Goal: Book appointment/travel/reservation

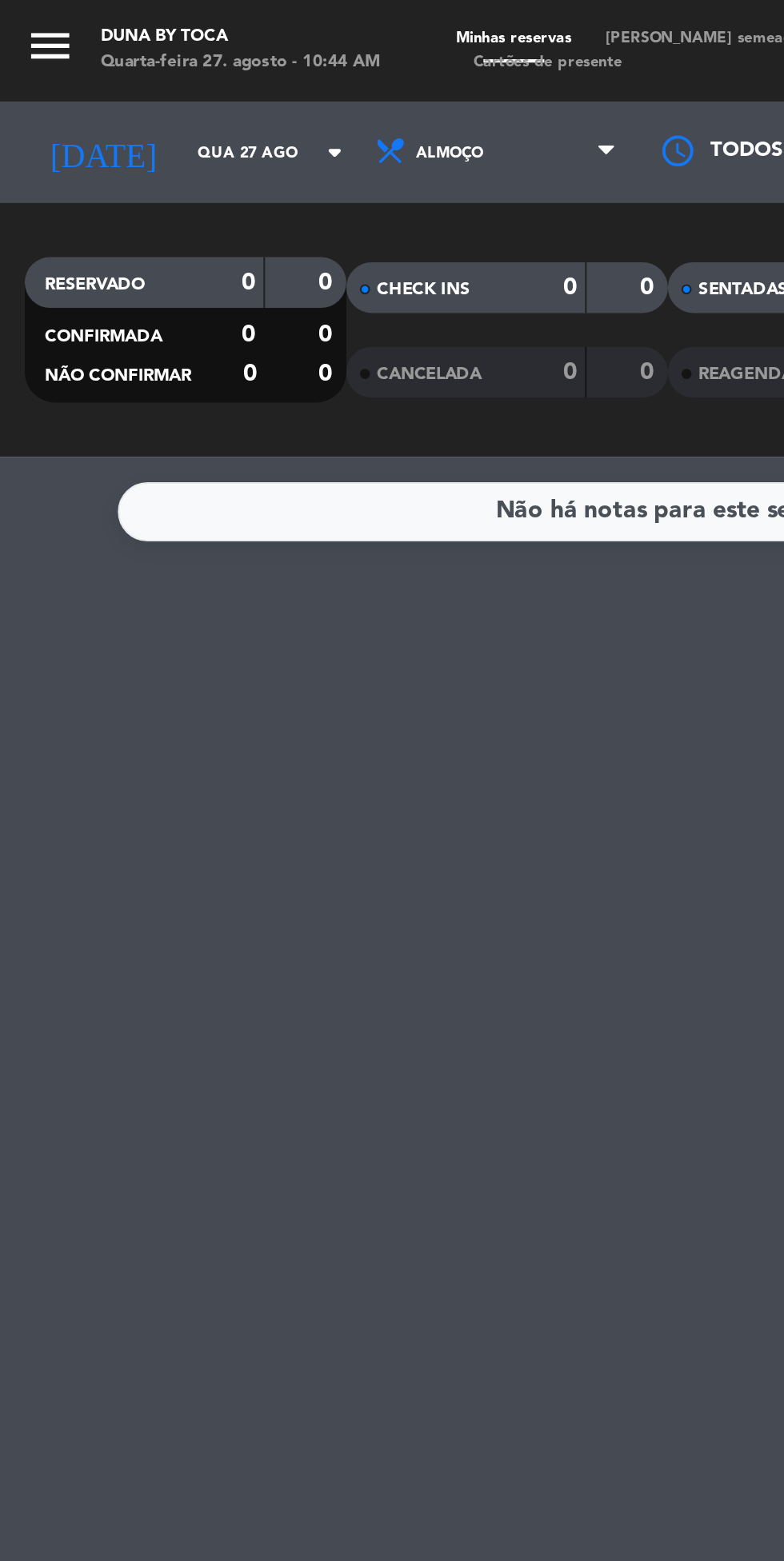
click at [118, 71] on input "Qua 27 ago" at bounding box center [136, 73] width 101 height 25
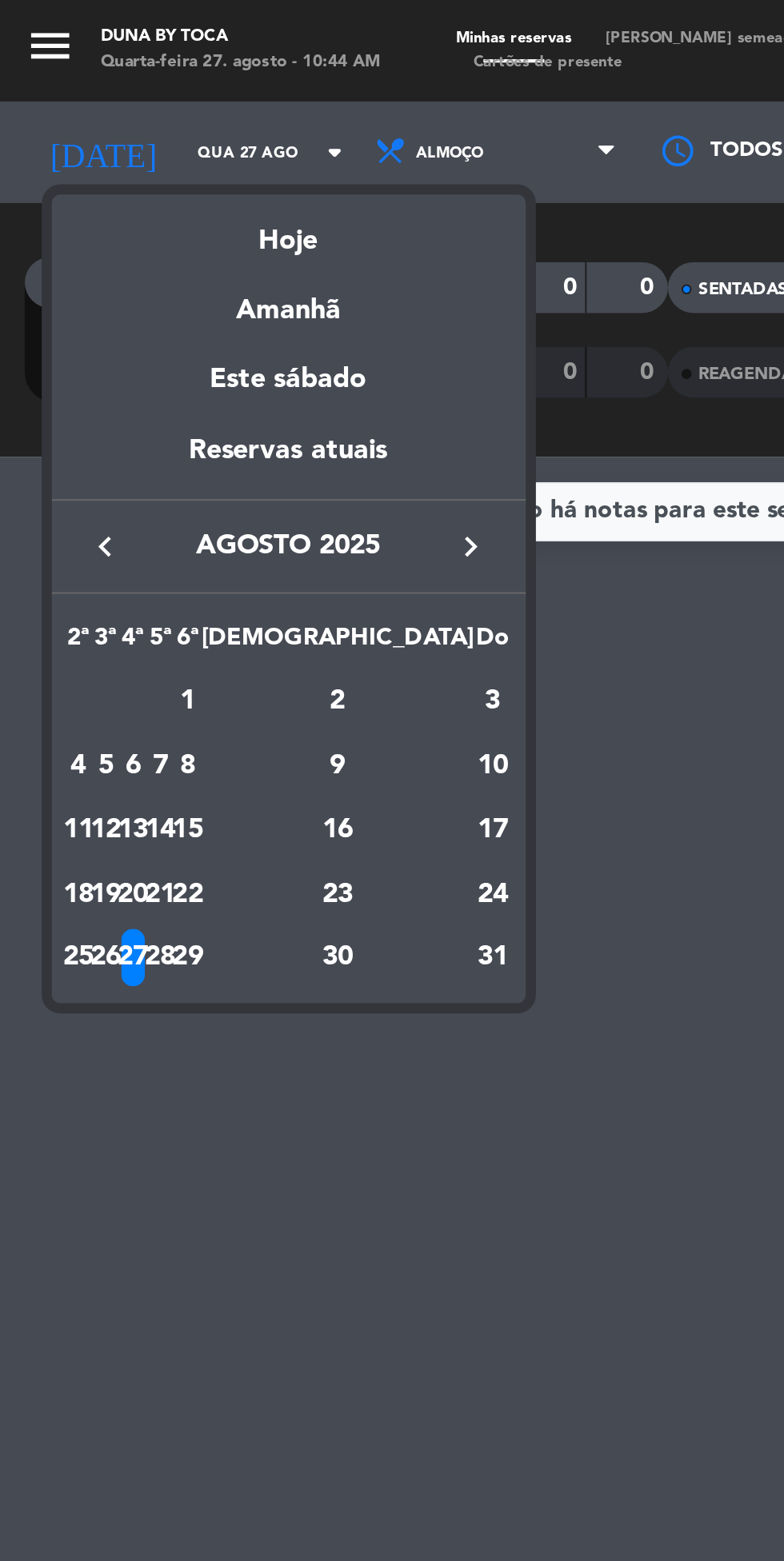
click at [82, 444] on div "28" at bounding box center [77, 452] width 12 height 27
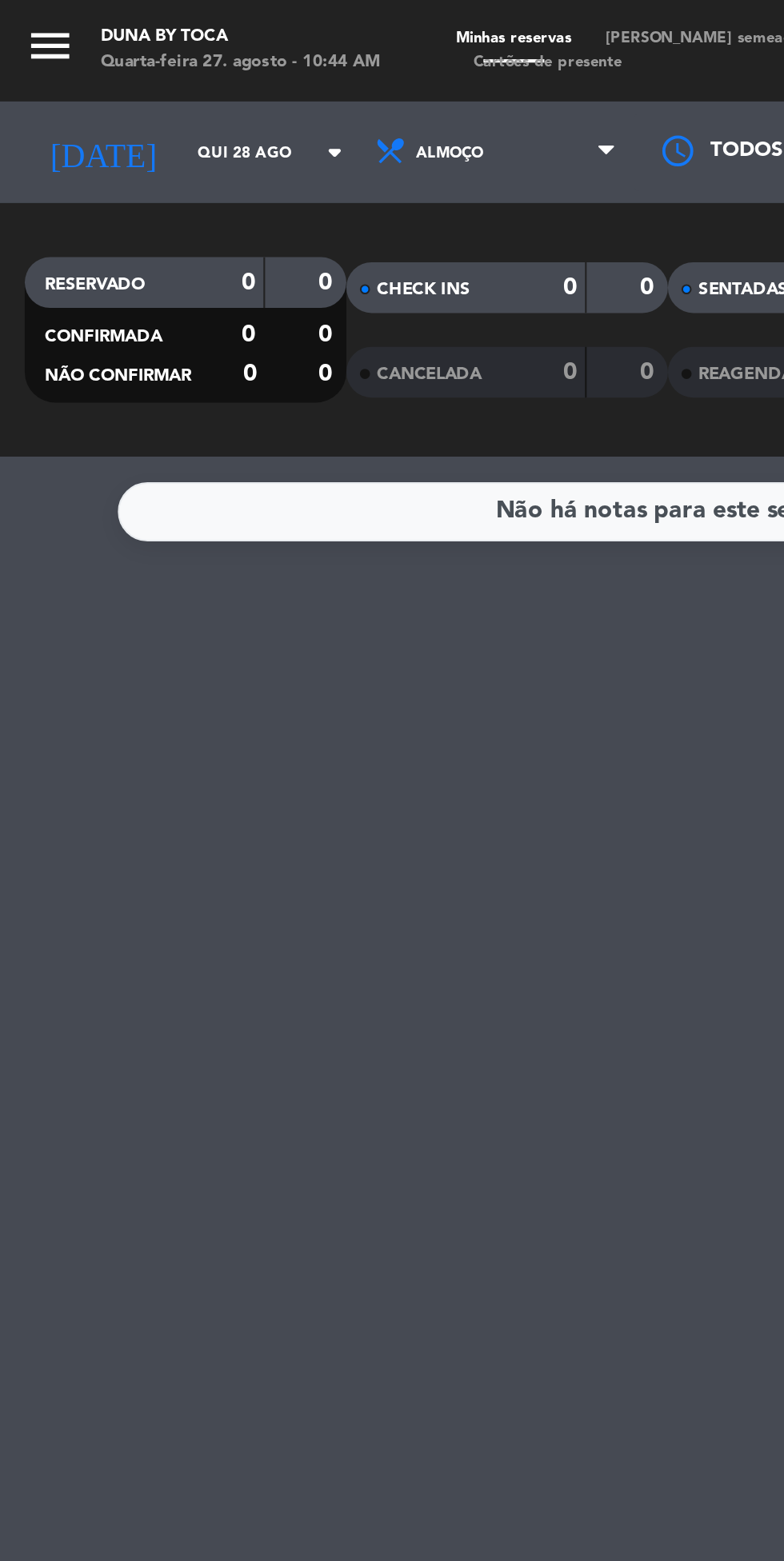
click at [125, 69] on input "Qui 28 ago" at bounding box center [136, 73] width 101 height 25
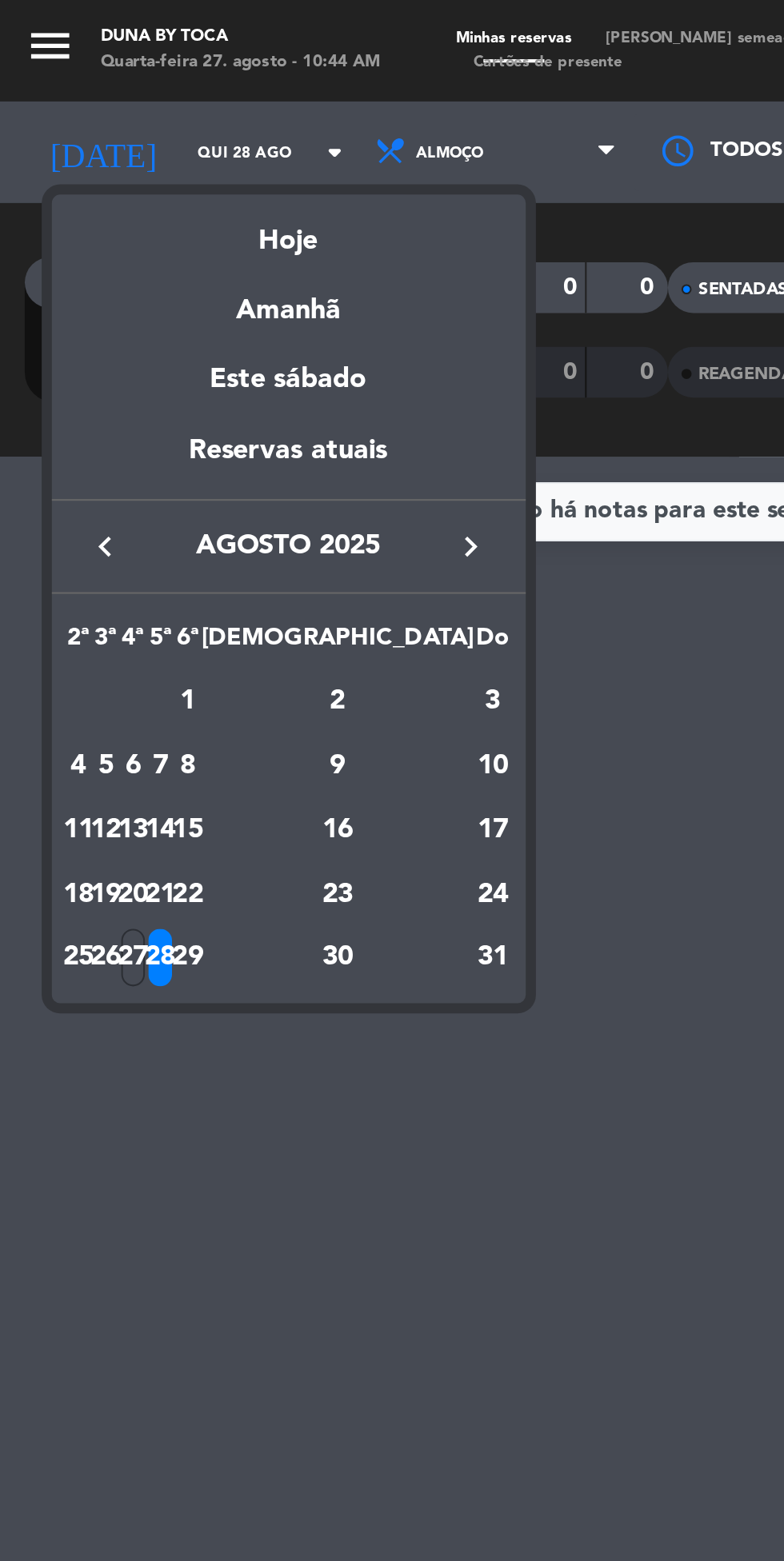
click at [96, 445] on div "29" at bounding box center [89, 452] width 12 height 27
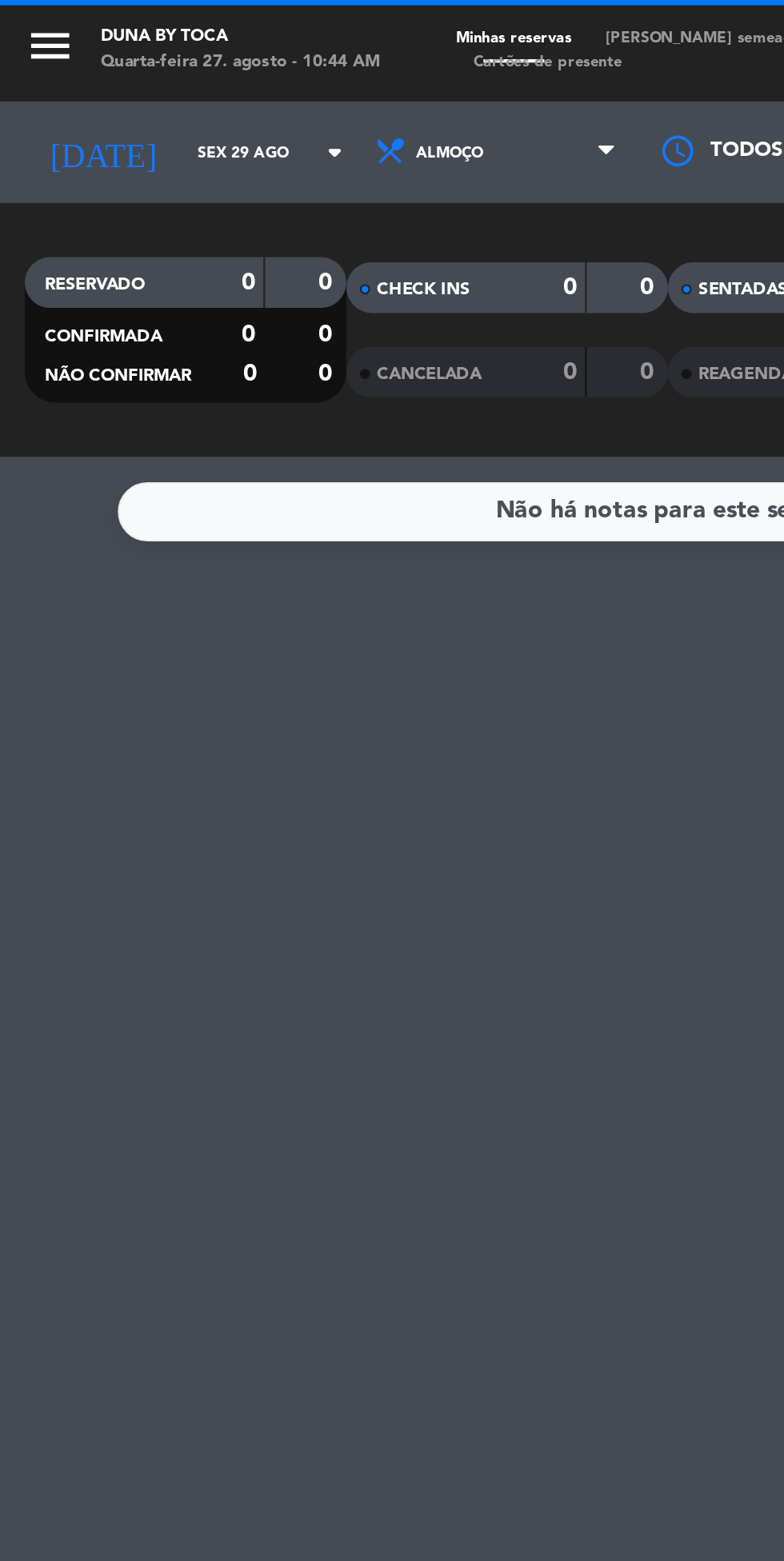
click at [131, 65] on input "Sex 29 ago" at bounding box center [136, 73] width 101 height 25
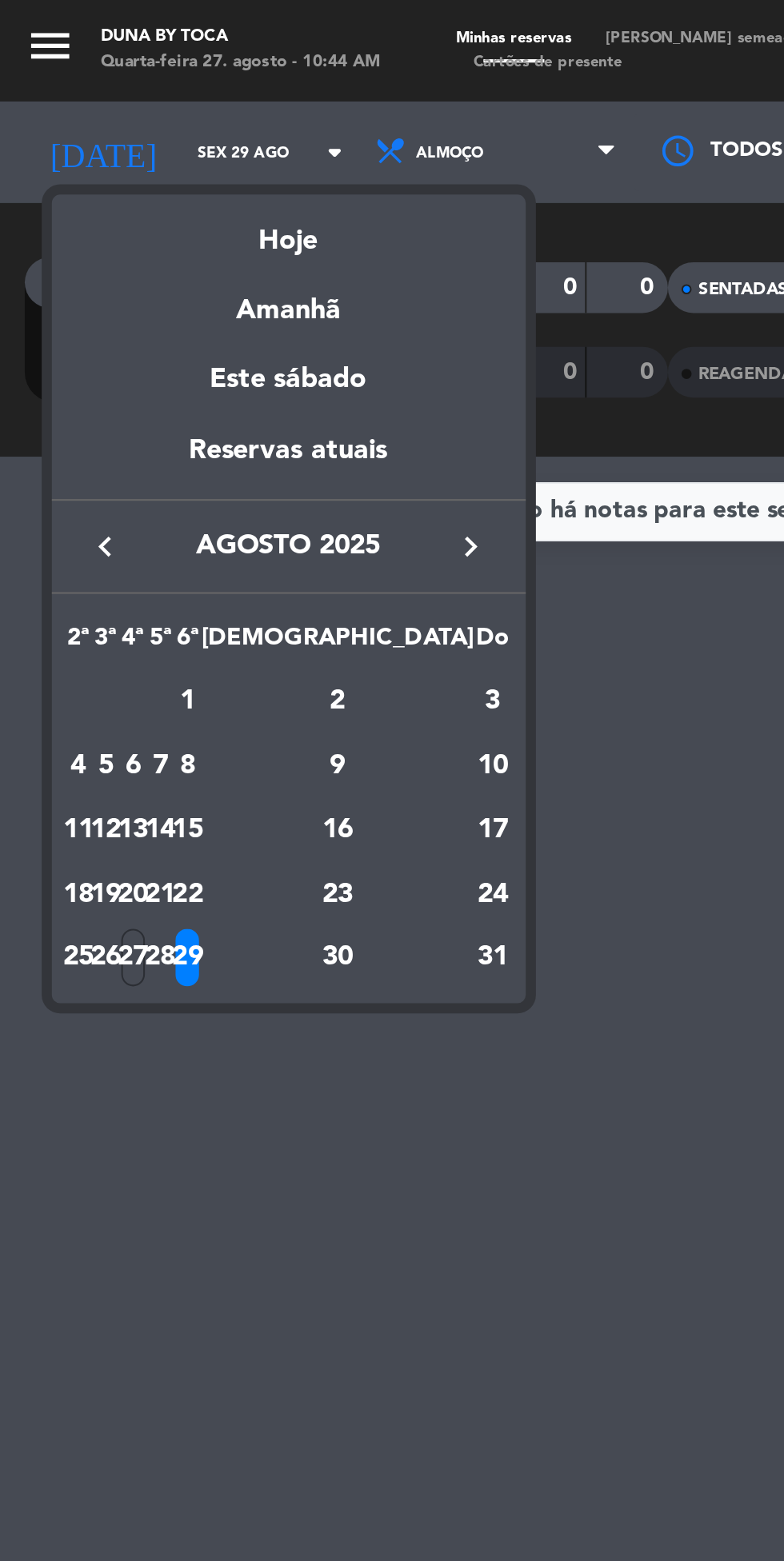
click at [196, 455] on div "30" at bounding box center [159, 452] width 116 height 27
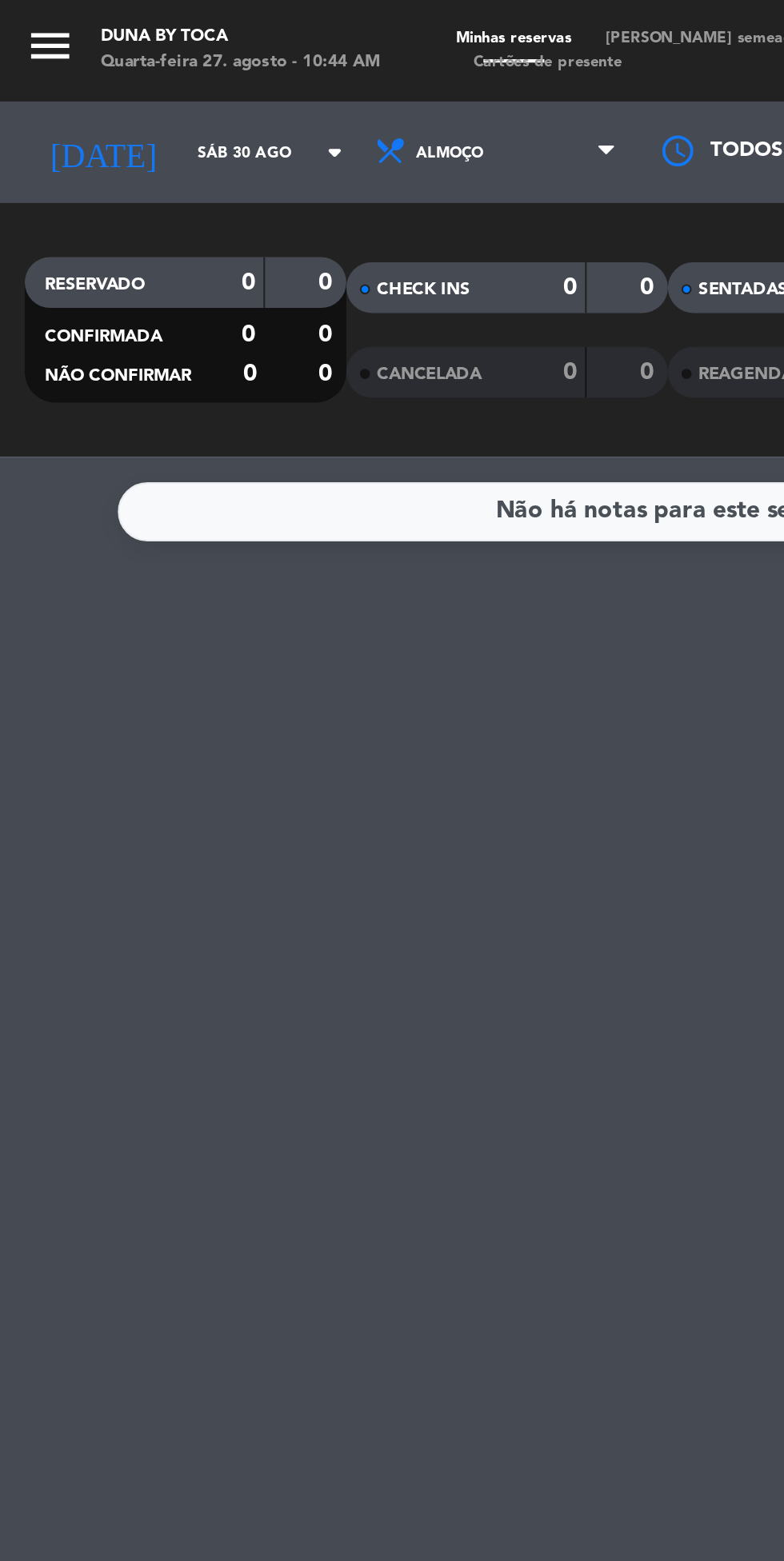
click at [120, 71] on input "Sáb 30 ago" at bounding box center [136, 73] width 101 height 25
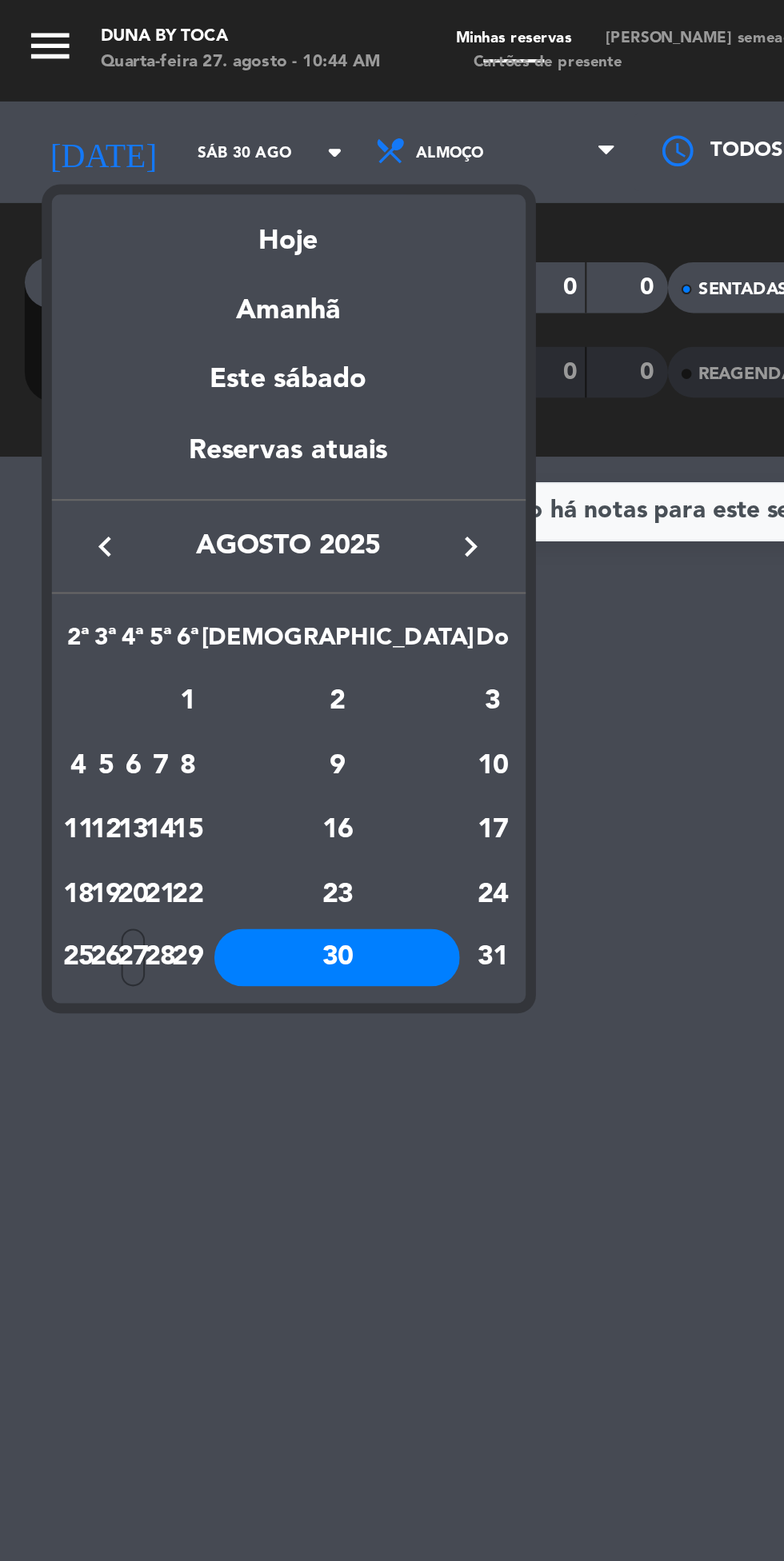
click at [225, 446] on div "31" at bounding box center [233, 452] width 16 height 27
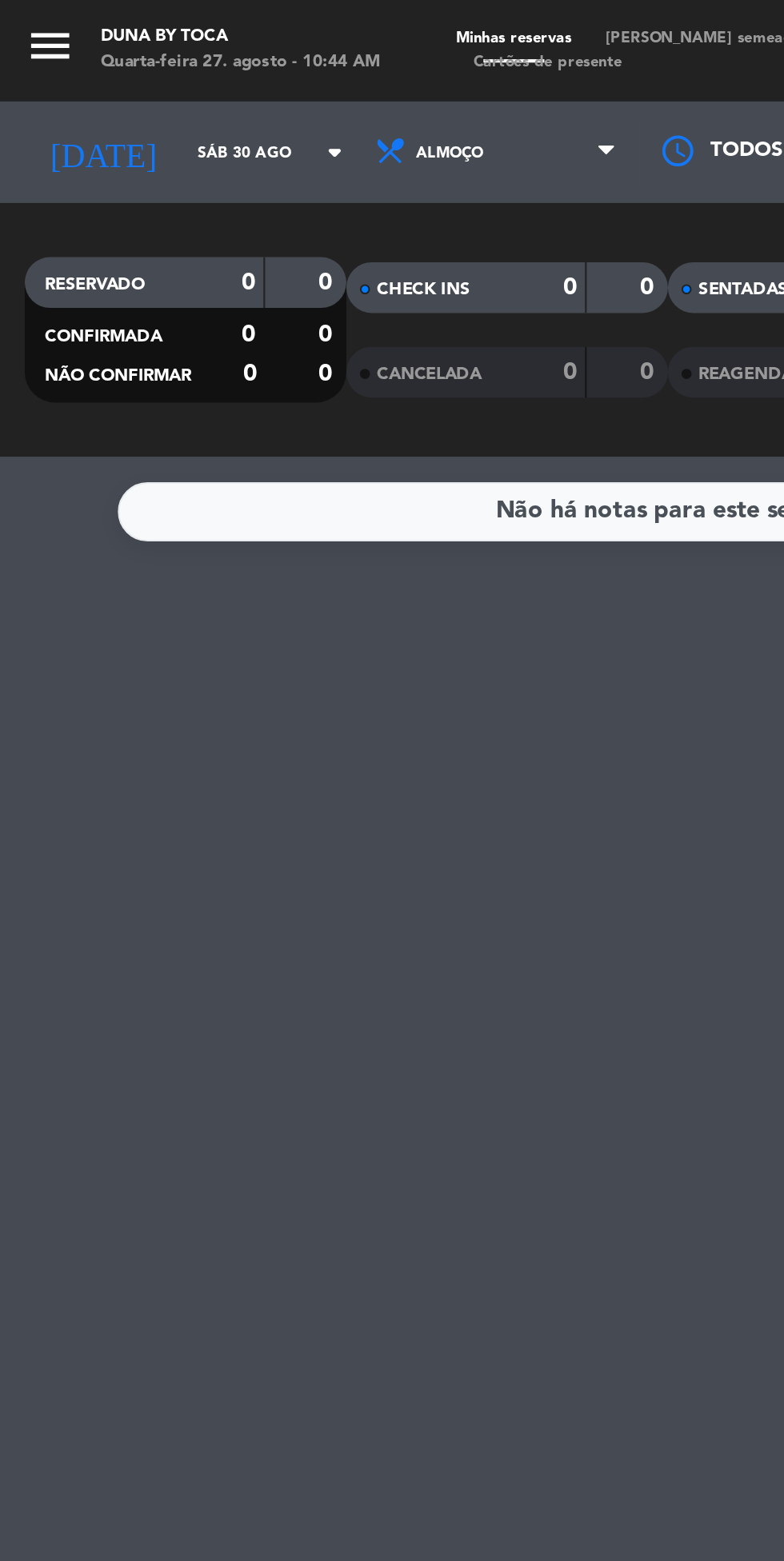
type input "[DATE]"
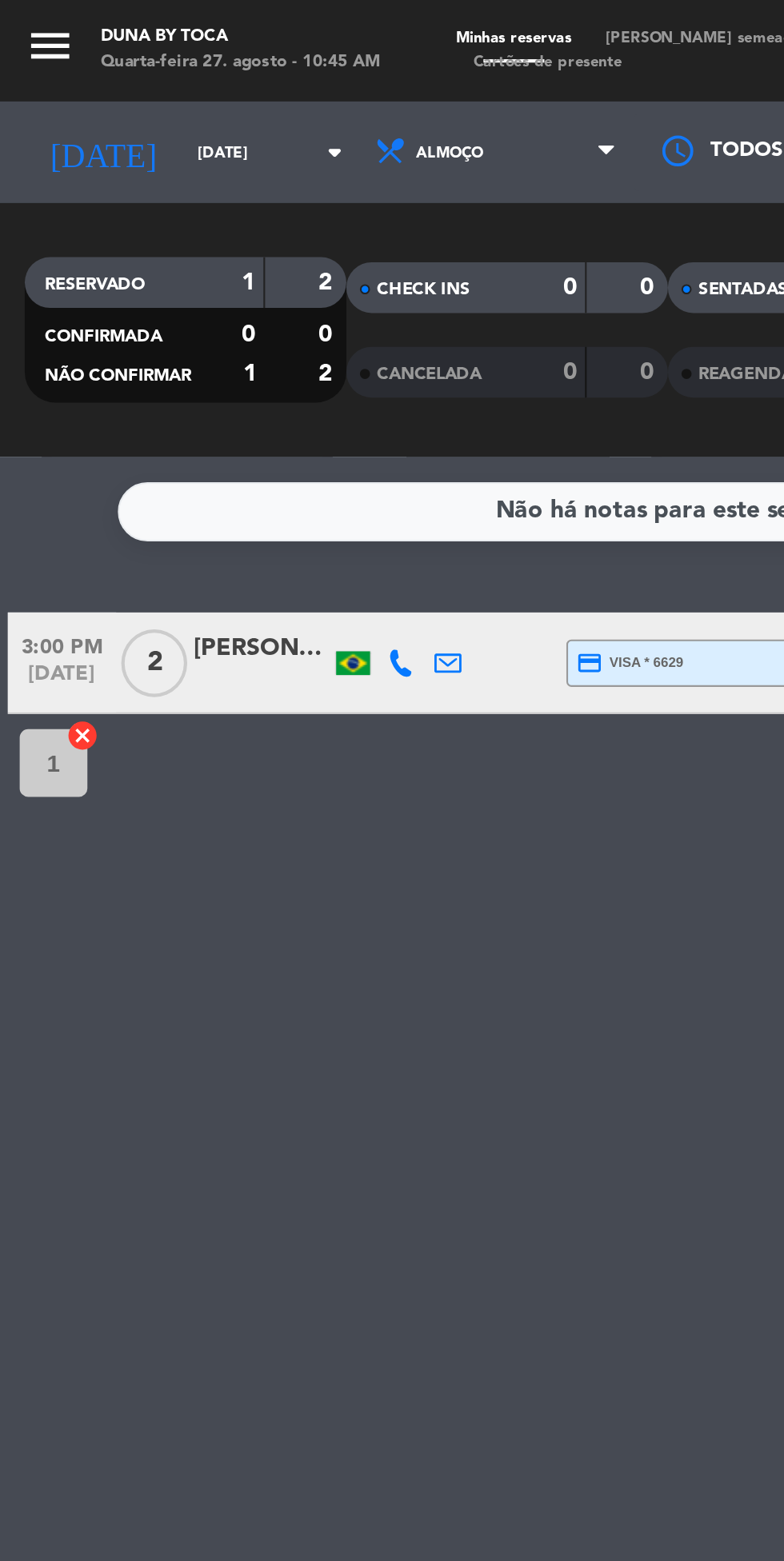
click at [129, 310] on div "[PERSON_NAME]" at bounding box center [124, 306] width 64 height 19
